Goal: Information Seeking & Learning: Learn about a topic

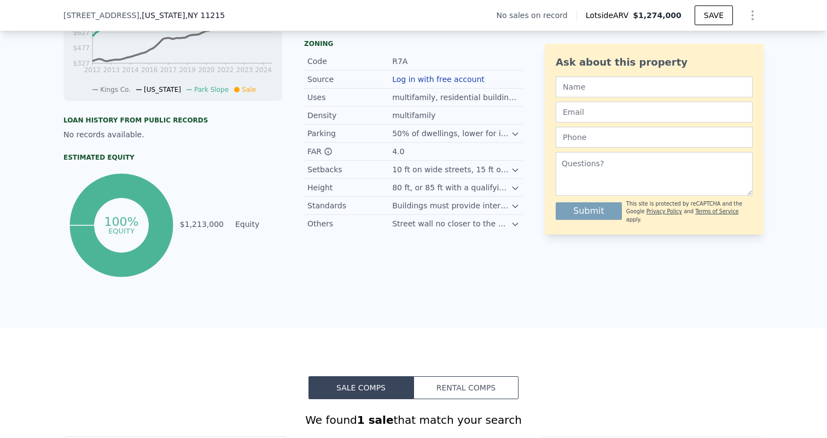
scroll to position [467, 0]
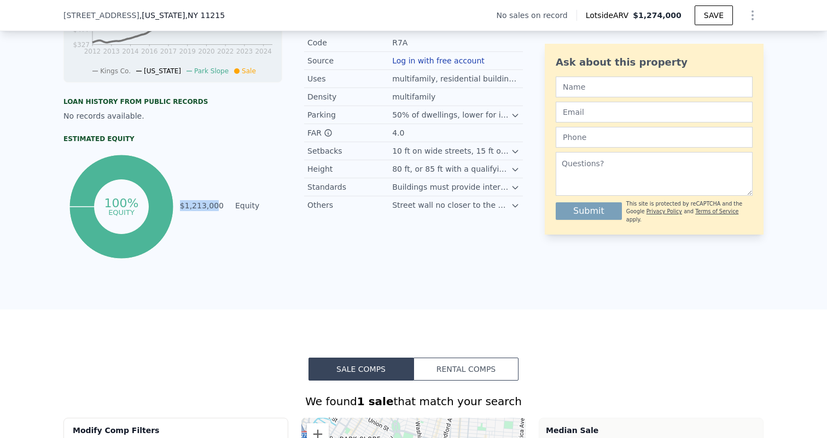
drag, startPoint x: 183, startPoint y: 205, endPoint x: 221, endPoint y: 205, distance: 37.7
click at [220, 205] on td "$1,213,000" at bounding box center [201, 206] width 45 height 12
click at [331, 260] on div "Property details Type Cooperative Unit Finished Sqft 8,000 Year Built 1960 Year…" at bounding box center [413, 42] width 219 height 437
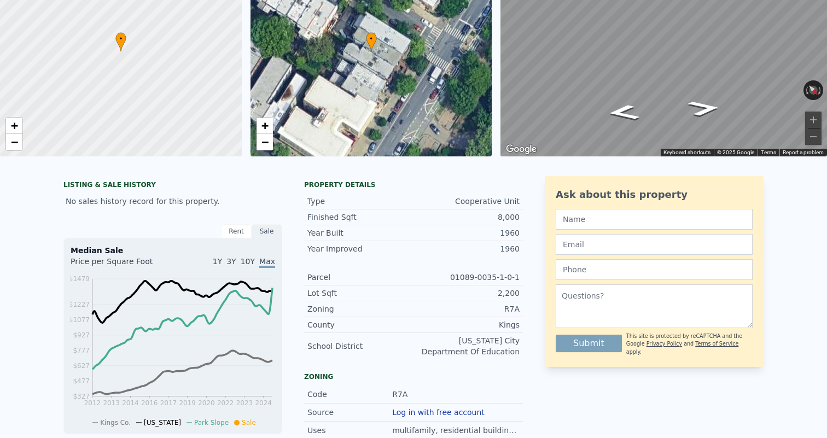
scroll to position [0, 0]
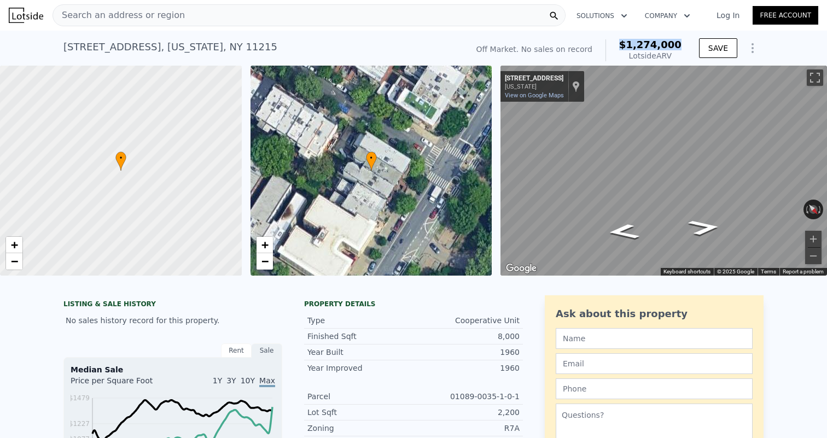
drag, startPoint x: 631, startPoint y: 45, endPoint x: 684, endPoint y: 45, distance: 53.0
click at [684, 45] on div "Off Market. No sales on record $1,274,000 Lotside ARV" at bounding box center [579, 50] width 214 height 31
click at [657, 62] on div "Off Market. No sales on record $1,274,000 Lotside ARV" at bounding box center [579, 50] width 214 height 31
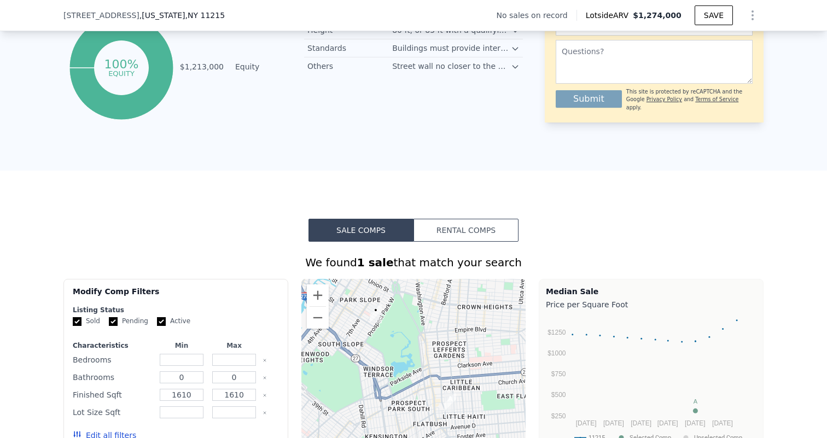
scroll to position [718, 0]
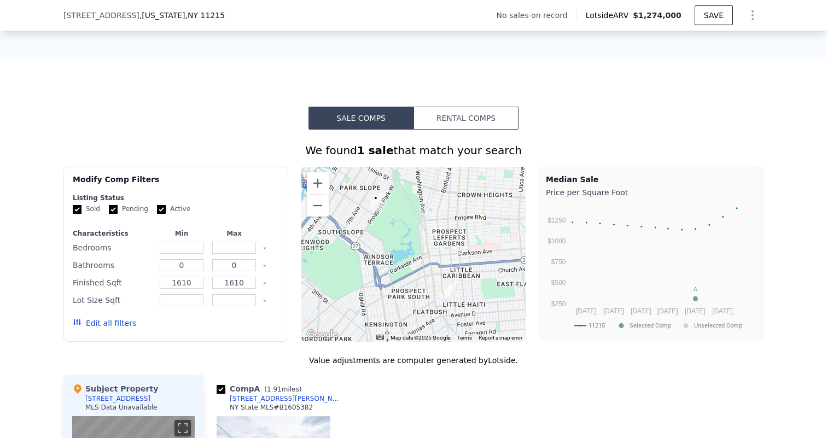
click at [424, 128] on button "Rental Comps" at bounding box center [465, 118] width 105 height 23
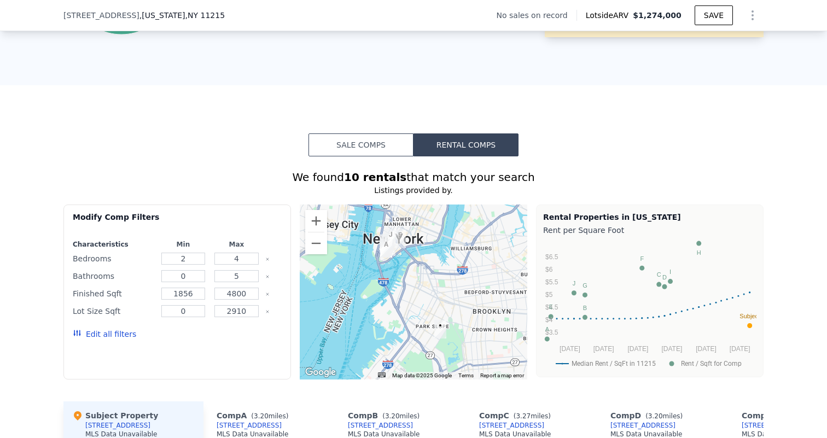
scroll to position [615, 0]
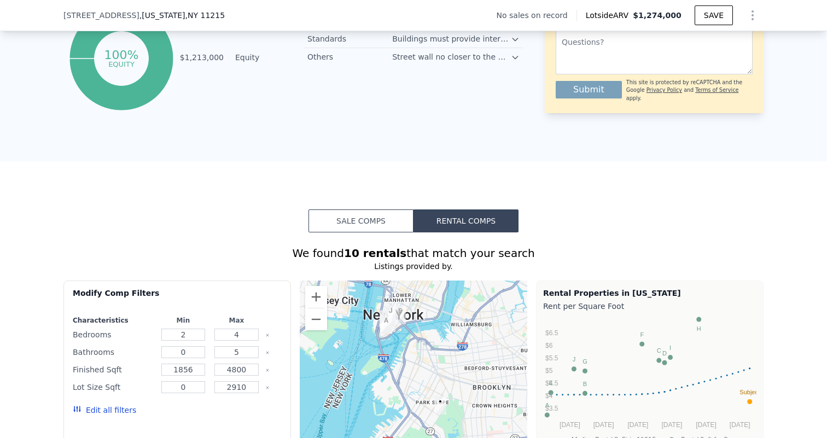
click at [357, 223] on button "Sale Comps" at bounding box center [360, 220] width 105 height 23
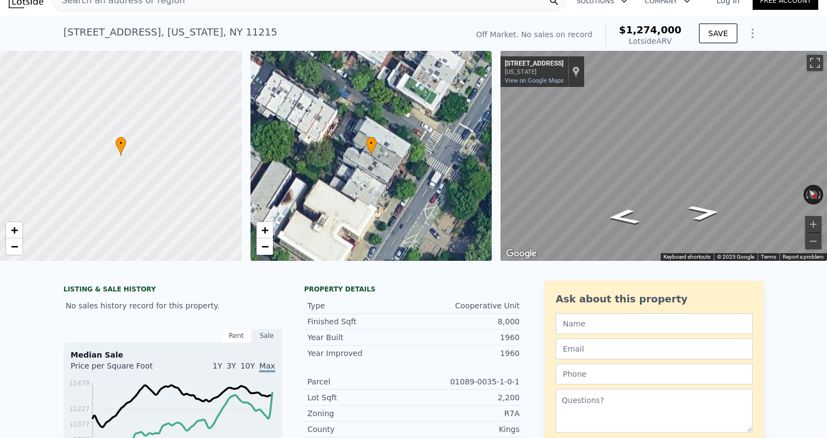
scroll to position [0, 0]
